Goal: Task Accomplishment & Management: Use online tool/utility

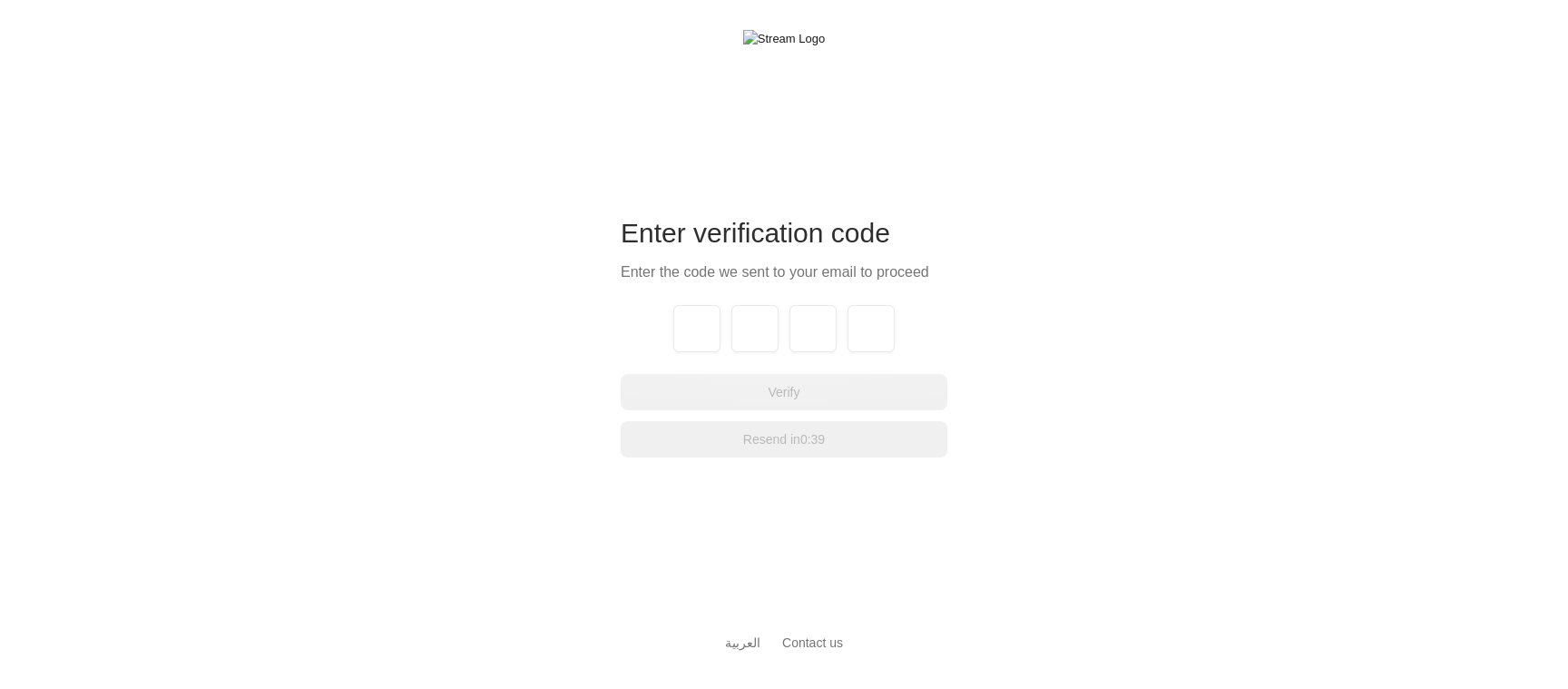
click at [977, 180] on div "Enter verification code Enter the code we sent to your email to proceed Verify …" at bounding box center [784, 344] width 1568 height 689
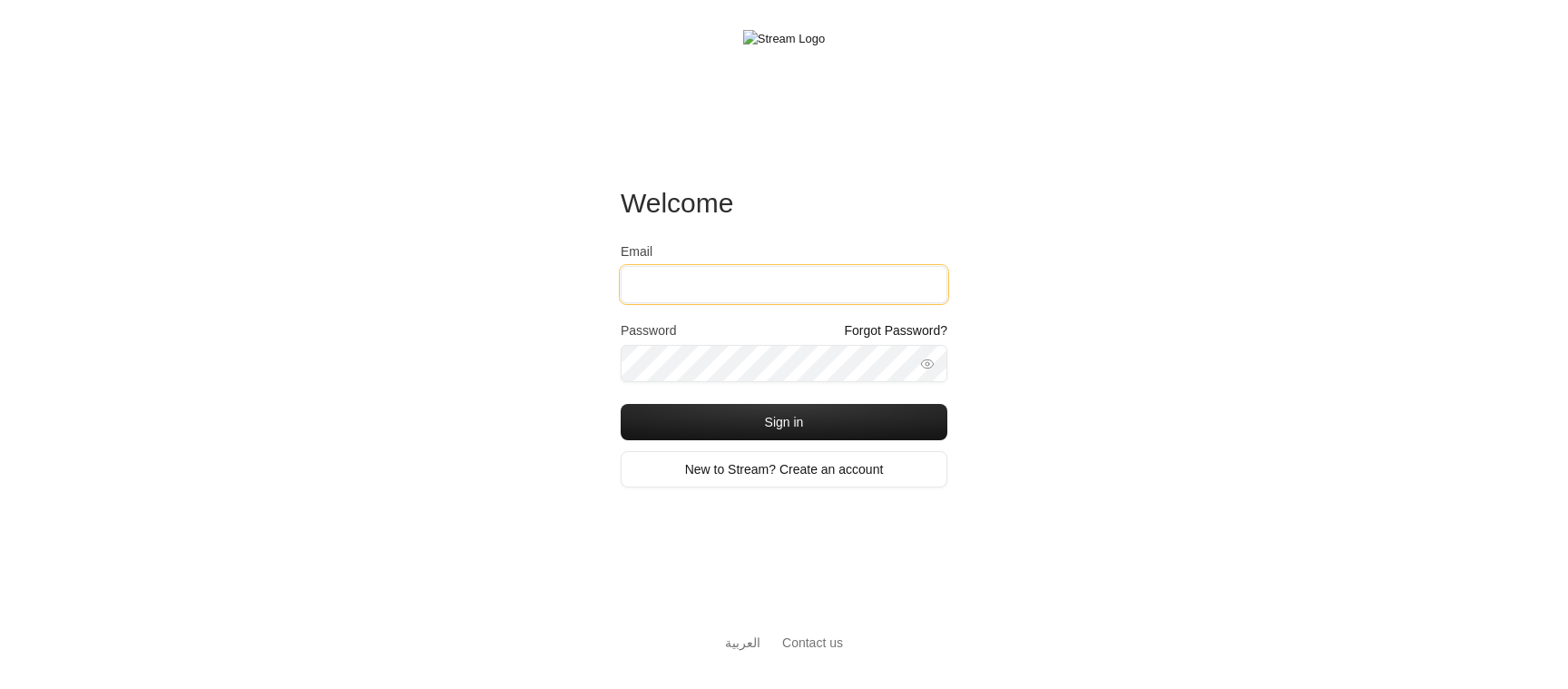
click at [777, 279] on input "Email" at bounding box center [783, 285] width 326 height 37
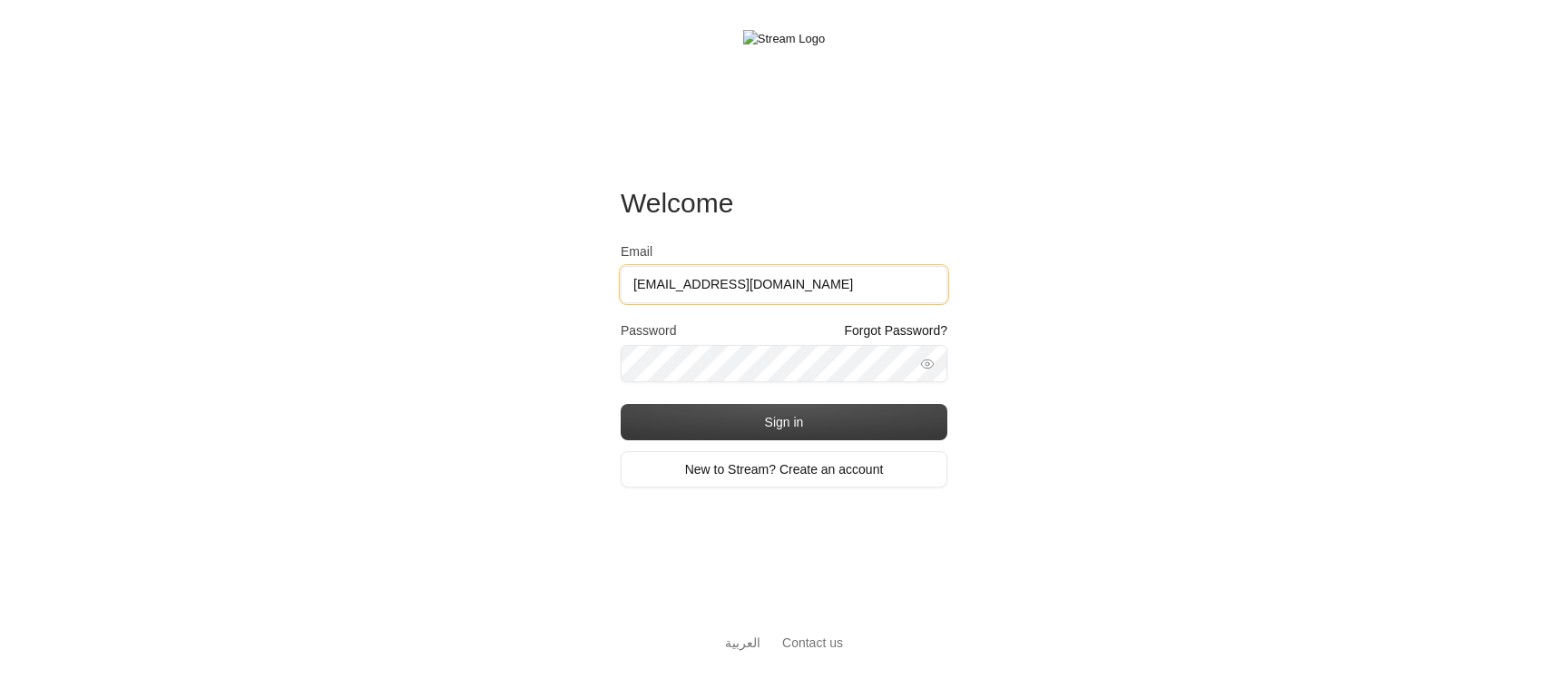
type input "[EMAIL_ADDRESS][DOMAIN_NAME]"
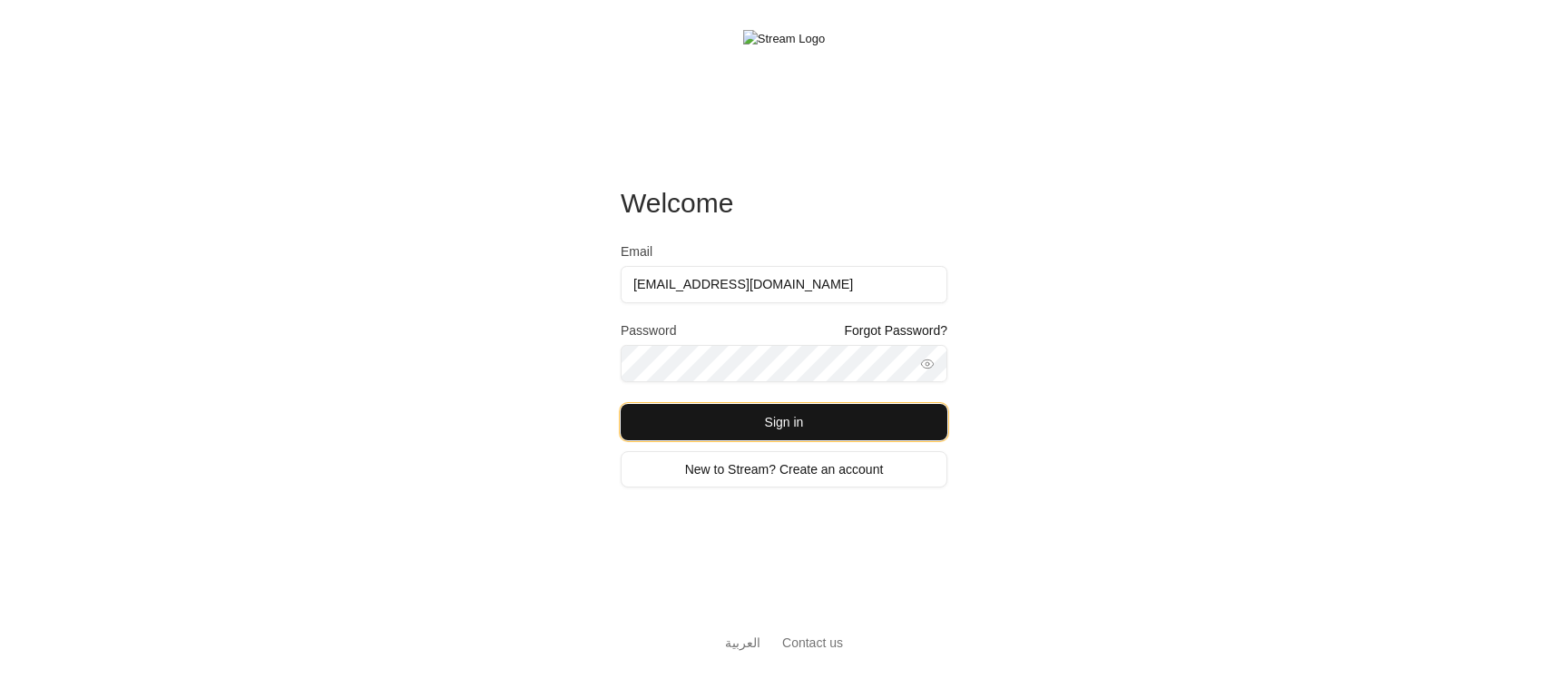
click at [715, 426] on button "Sign in" at bounding box center [783, 421] width 326 height 36
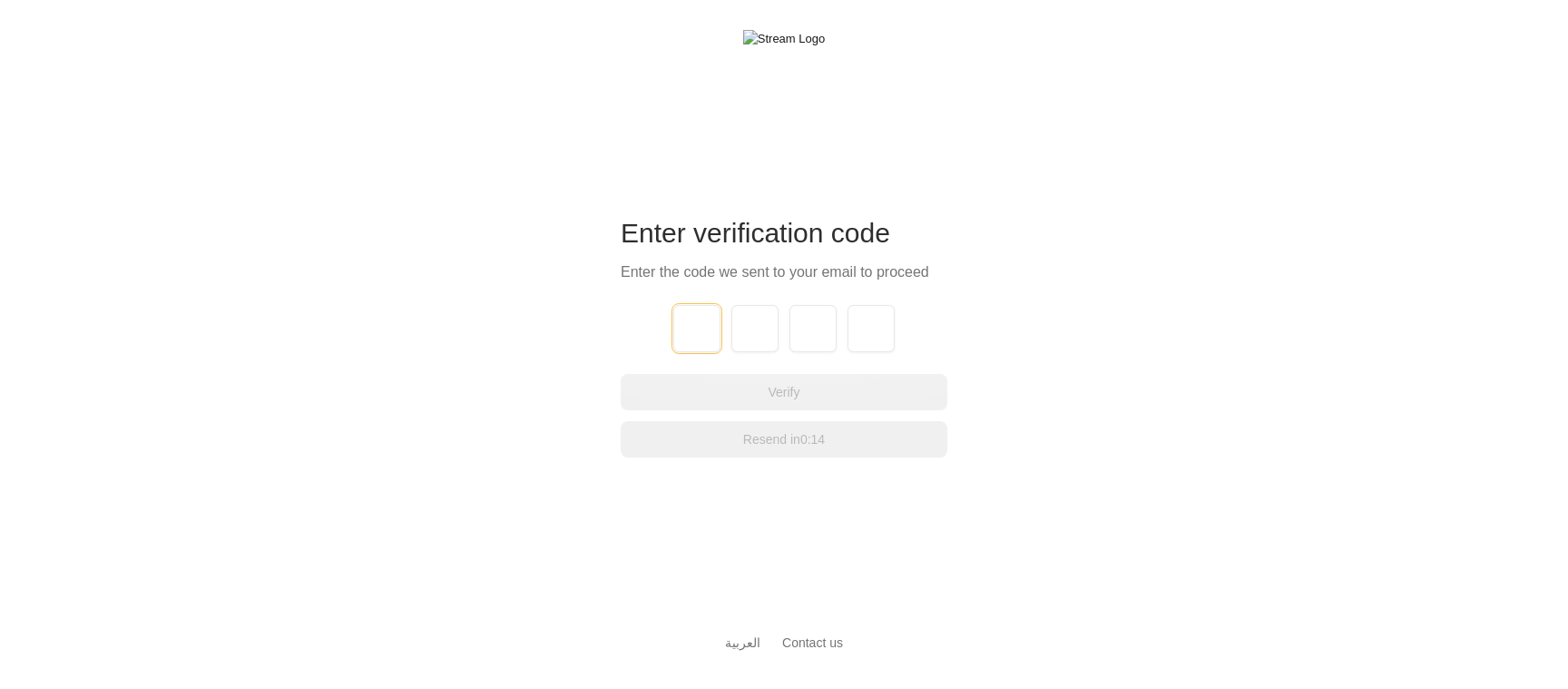
type input "1"
type input "2"
type input "3"
type input "4"
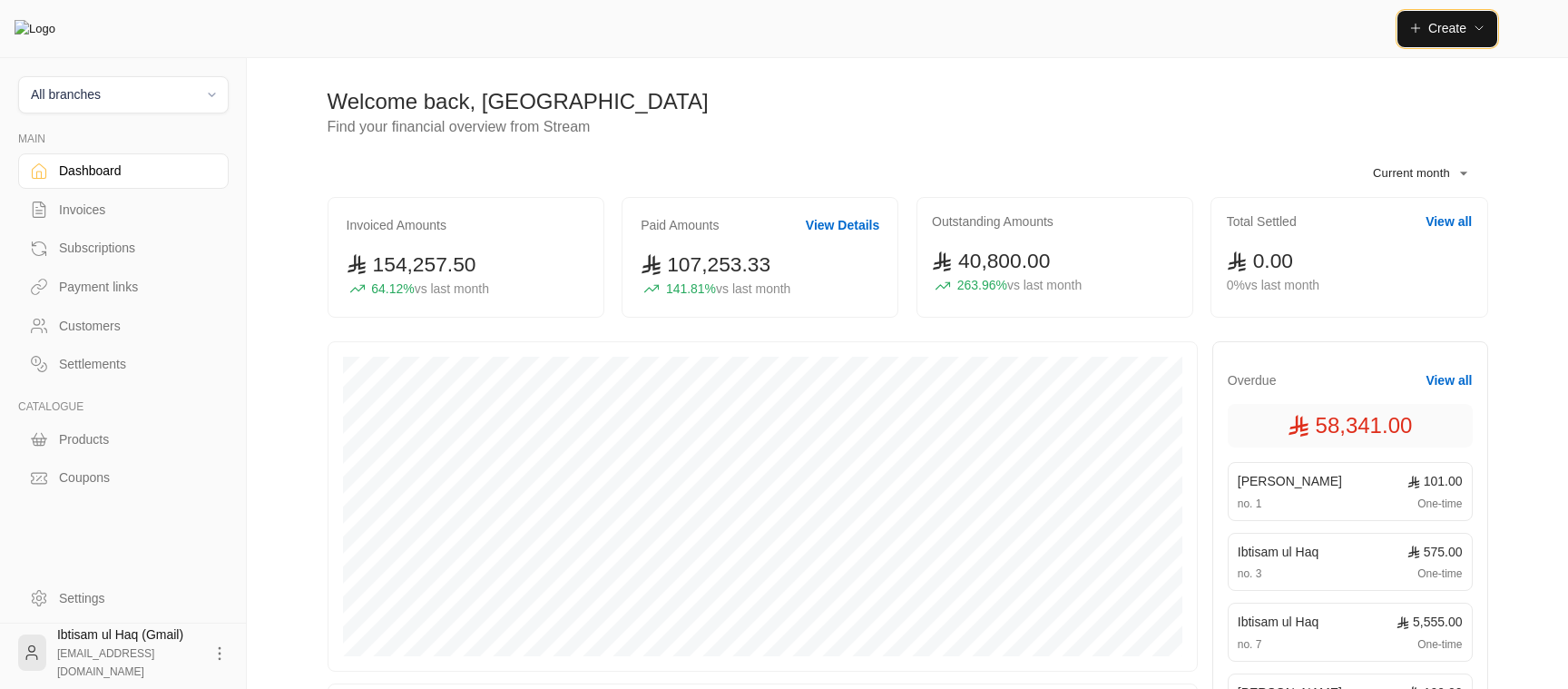
drag, startPoint x: 1444, startPoint y: 38, endPoint x: 1420, endPoint y: 110, distance: 75.9
click at [1420, 110] on div "**********" at bounding box center [908, 603] width 1218 height 1207
click at [1462, 22] on span "Create" at bounding box center [1447, 28] width 38 height 15
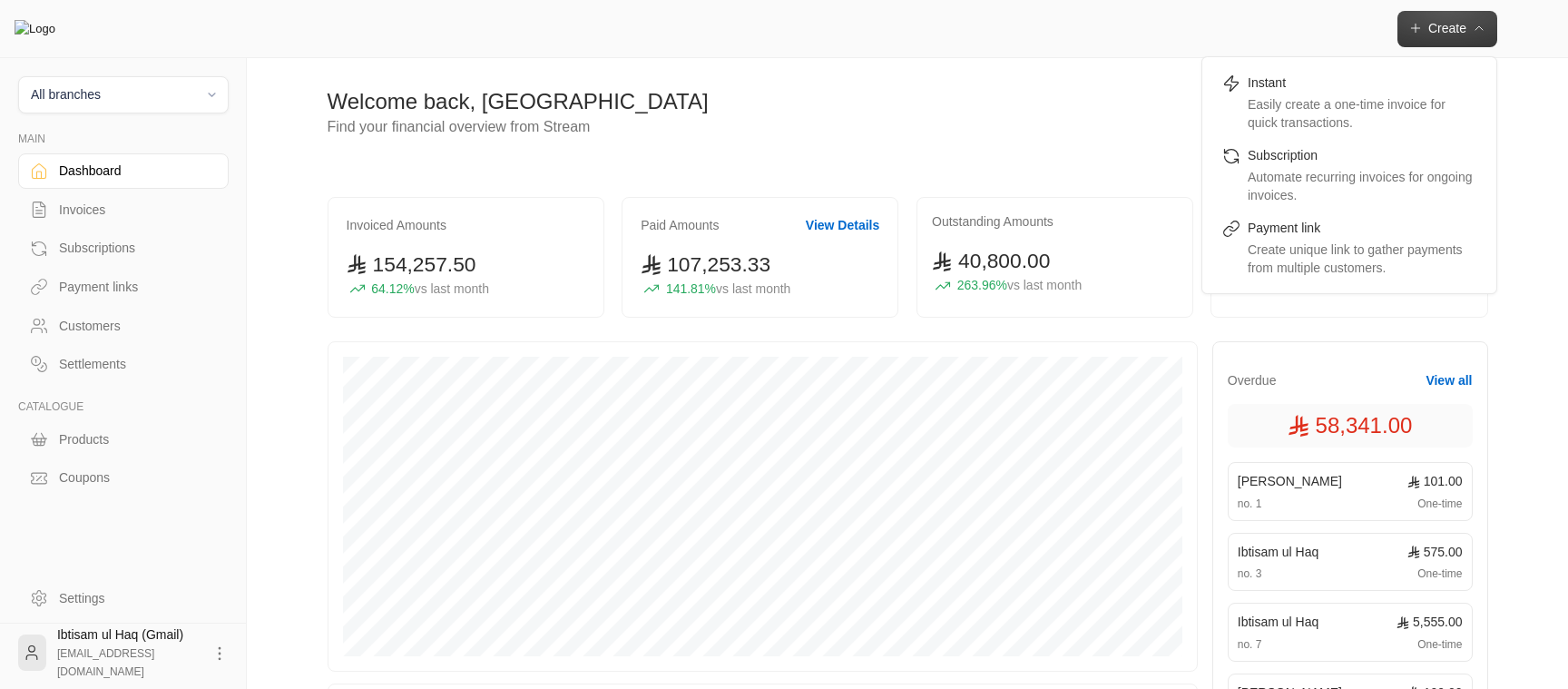
click at [1308, 42] on div "Create Instant Easily create a one-time invoice for quick transactions. Subscri…" at bounding box center [907, 29] width 1216 height 36
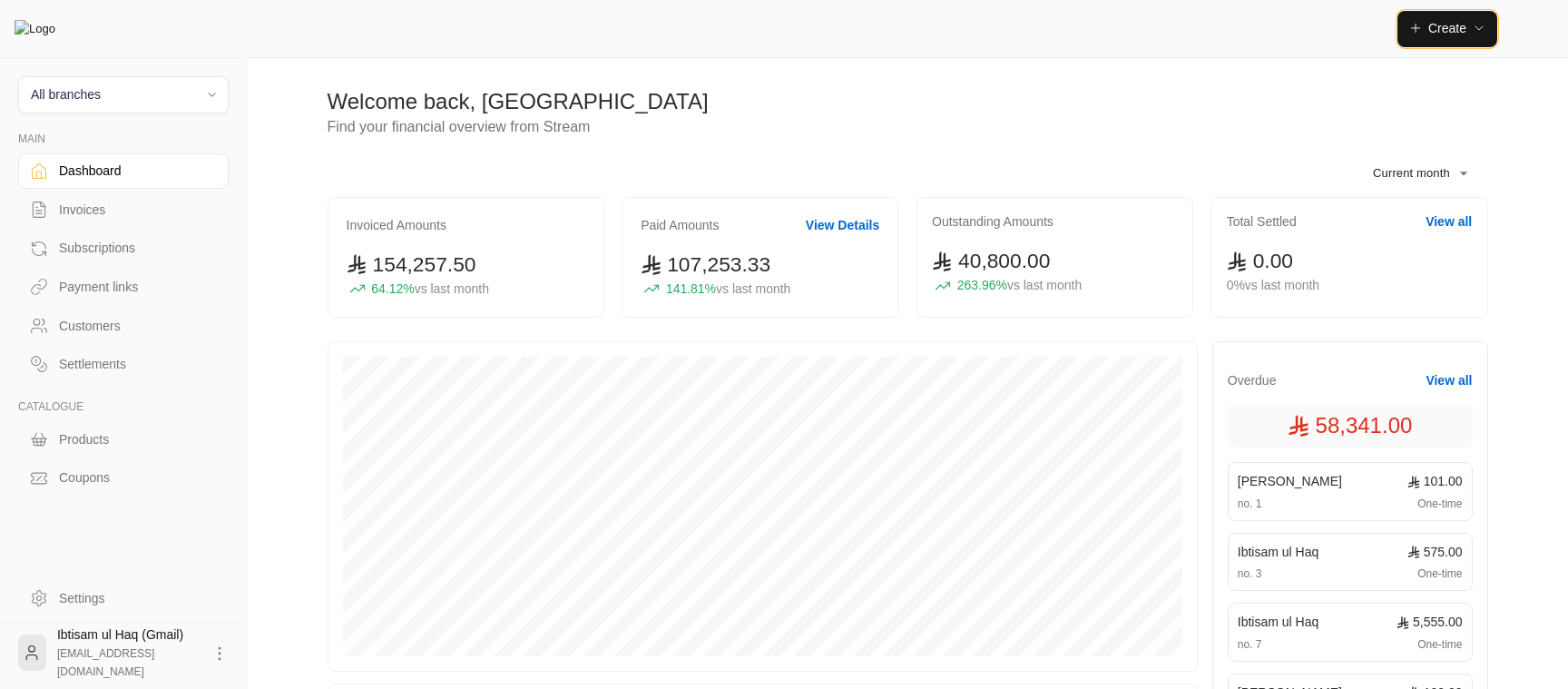
click at [1458, 33] on span "Create" at bounding box center [1447, 28] width 38 height 15
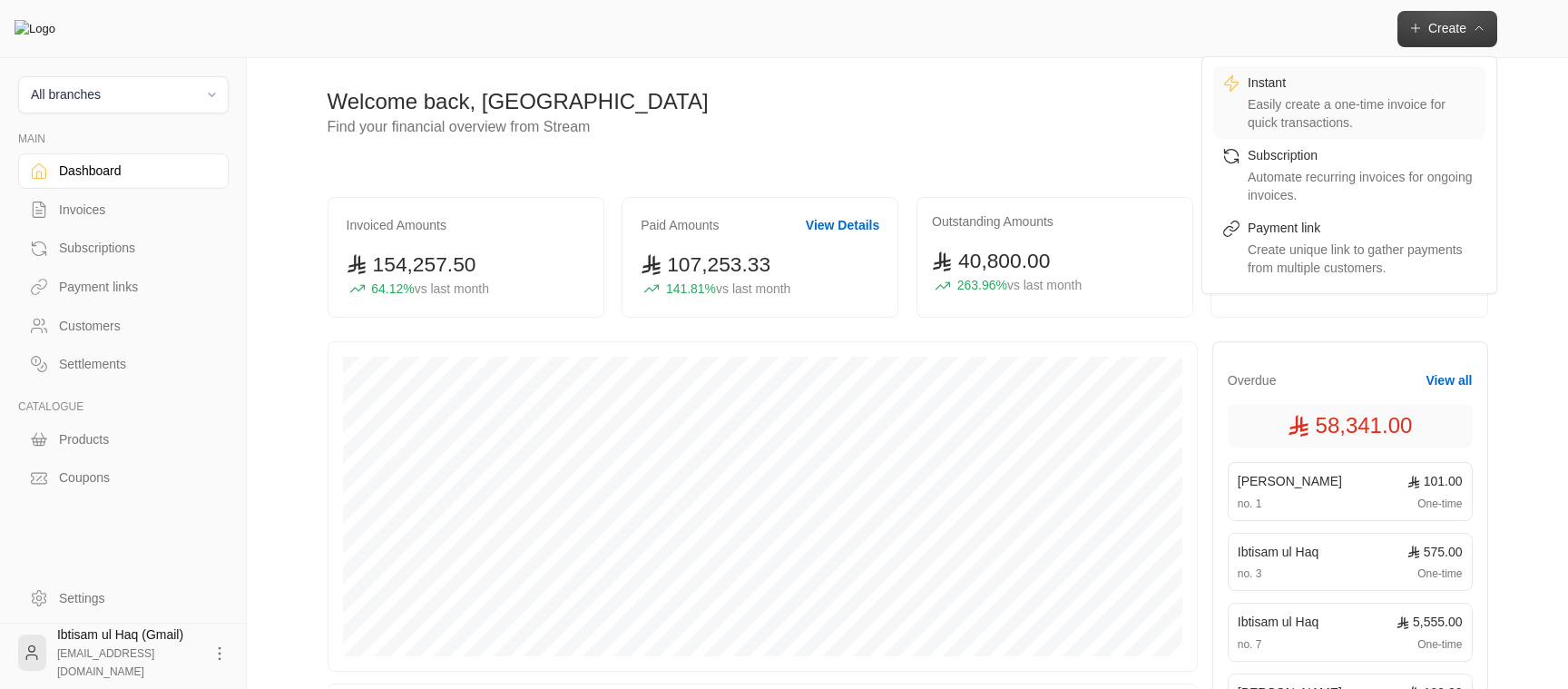
click at [1376, 100] on div "Easily create a one-time invoice for quick transactions." at bounding box center [1362, 113] width 229 height 36
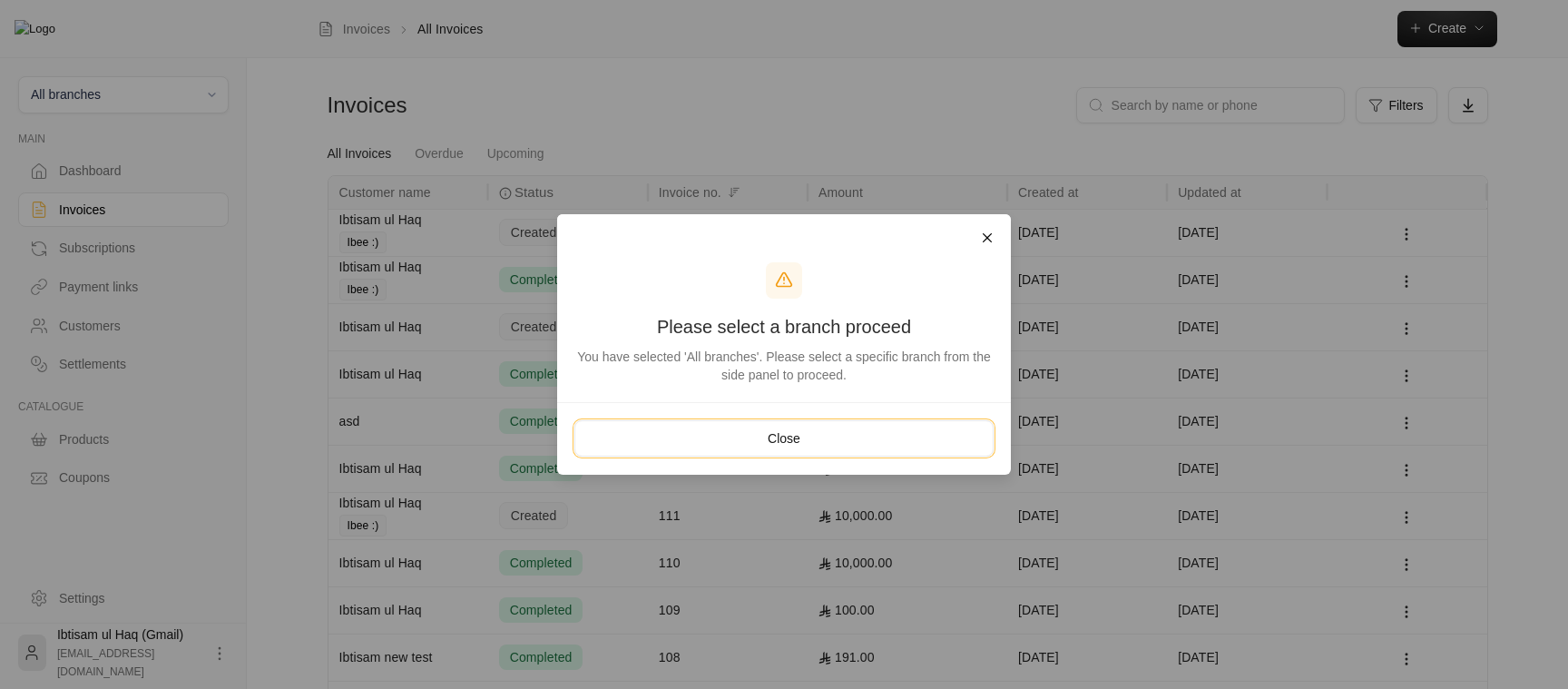
click at [873, 440] on button "Close" at bounding box center [784, 438] width 419 height 36
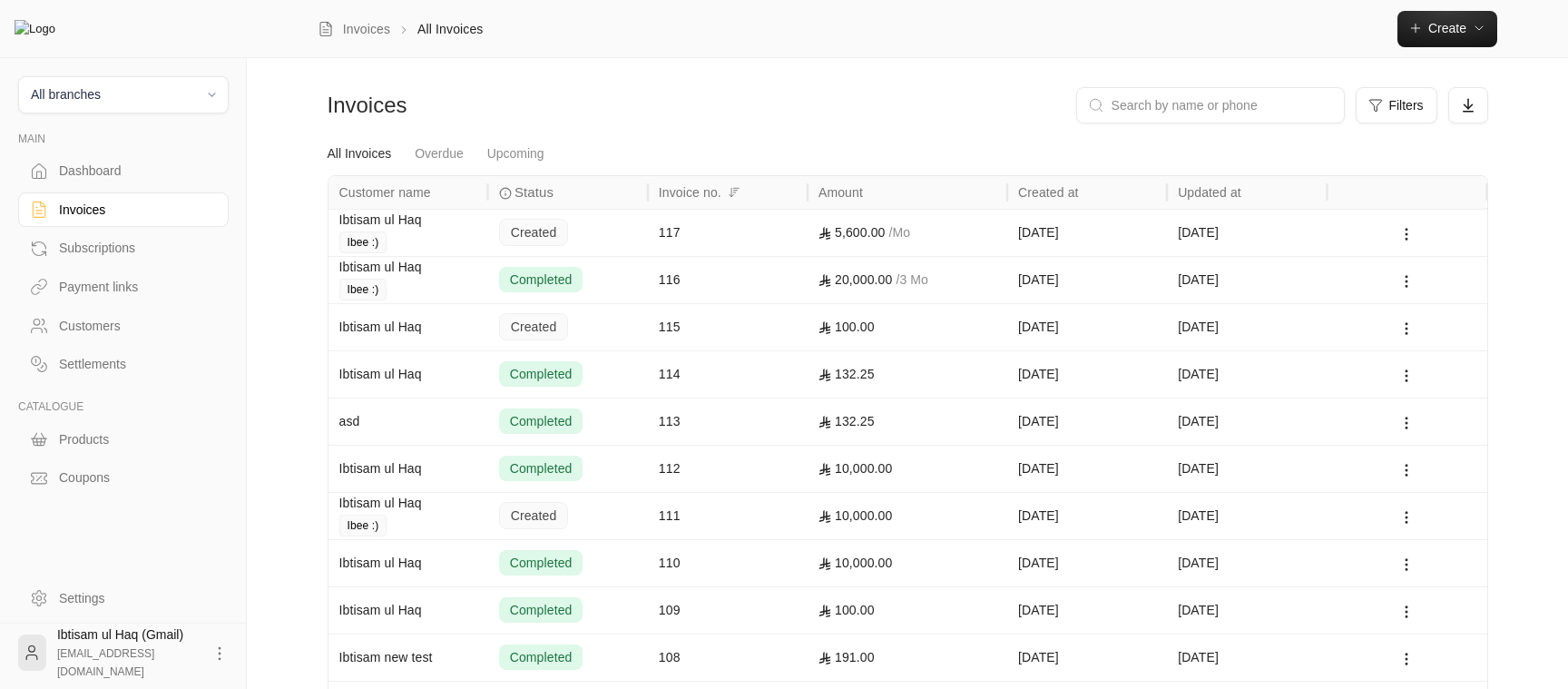
click at [219, 648] on circle at bounding box center [219, 648] width 2 height 2
click at [208, 647] on li "Logout" at bounding box center [185, 652] width 66 height 29
